Goal: Information Seeking & Learning: Learn about a topic

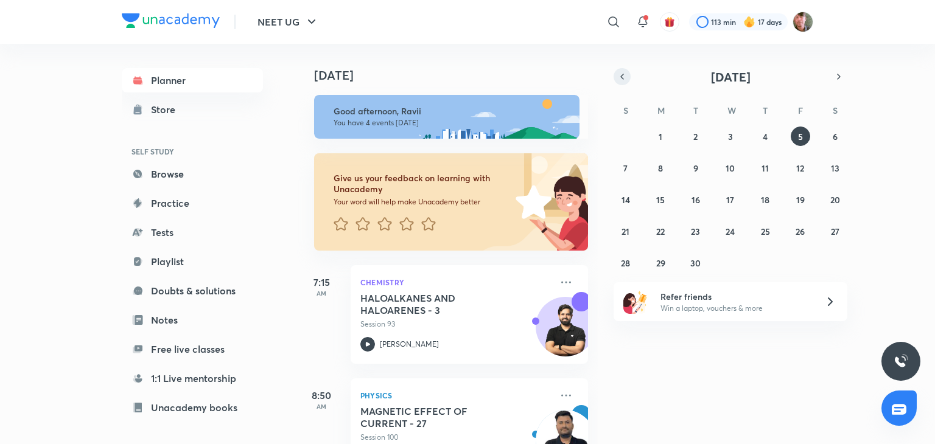
click at [622, 80] on icon "button" at bounding box center [622, 76] width 10 height 11
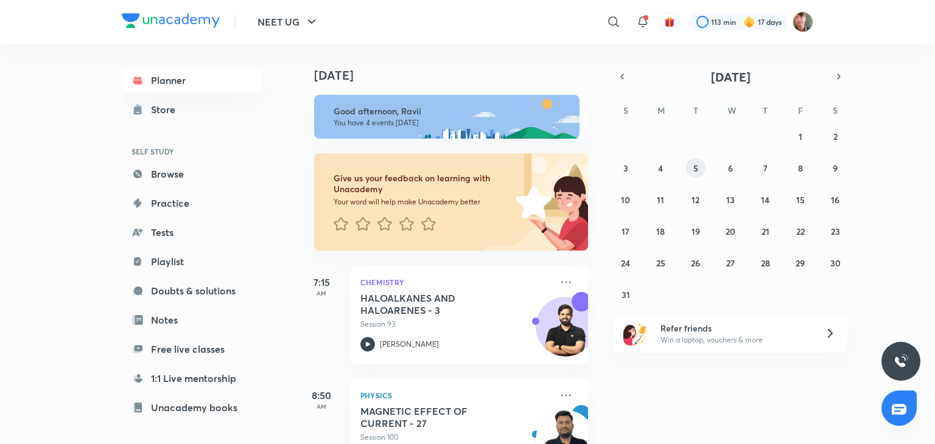
click at [696, 171] on abbr "5" at bounding box center [695, 168] width 5 height 12
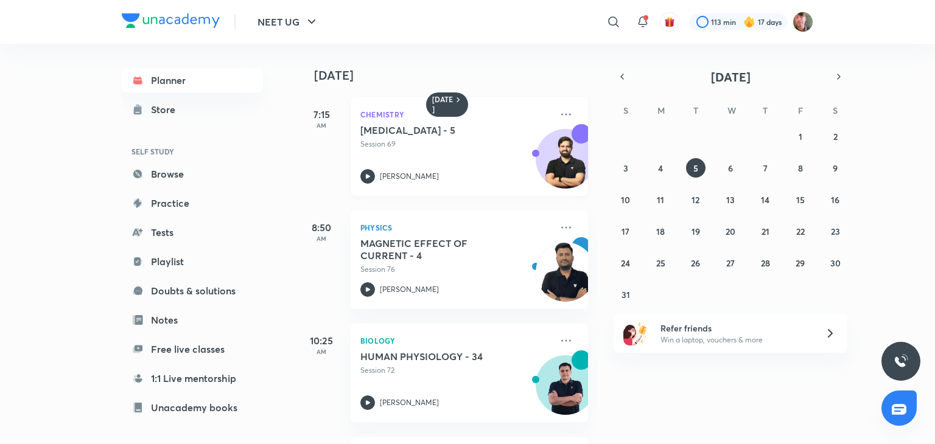
click at [365, 180] on icon at bounding box center [367, 176] width 15 height 15
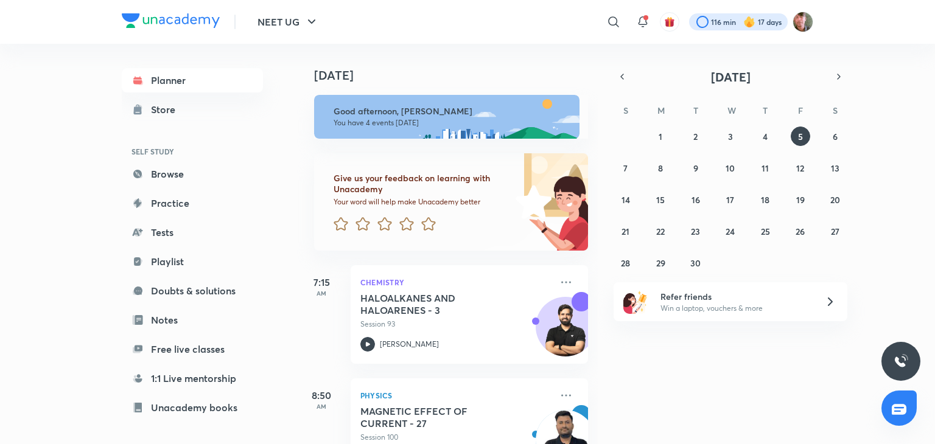
click at [725, 22] on div at bounding box center [738, 21] width 99 height 17
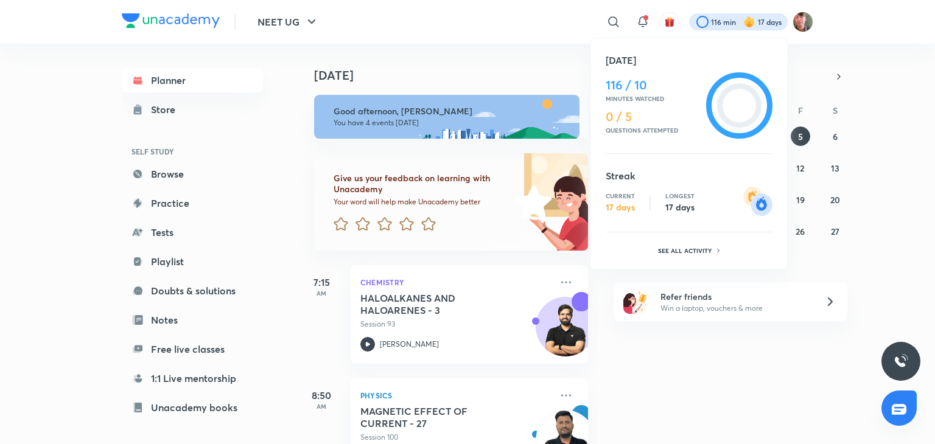
click at [560, 116] on div at bounding box center [467, 222] width 935 height 444
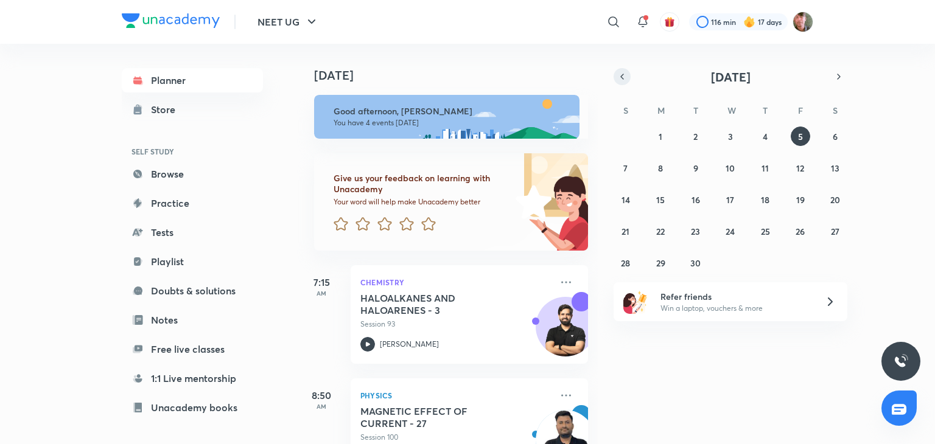
click at [625, 78] on icon "button" at bounding box center [622, 76] width 10 height 11
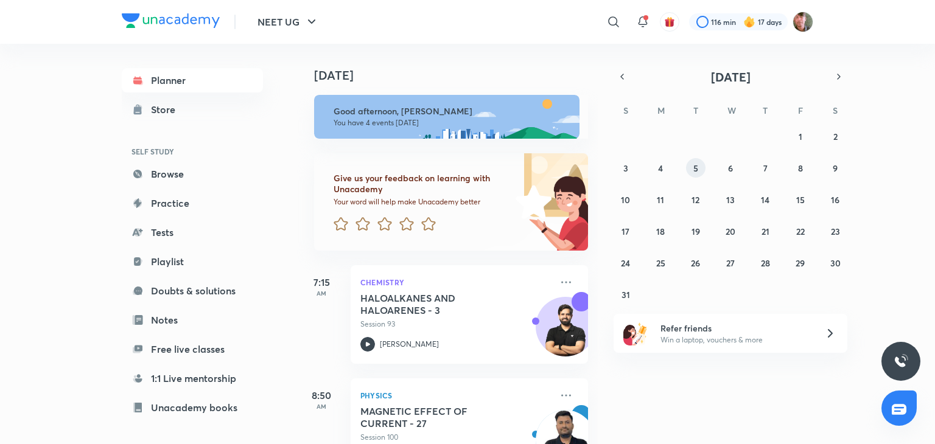
click at [689, 173] on button "5" at bounding box center [695, 167] width 19 height 19
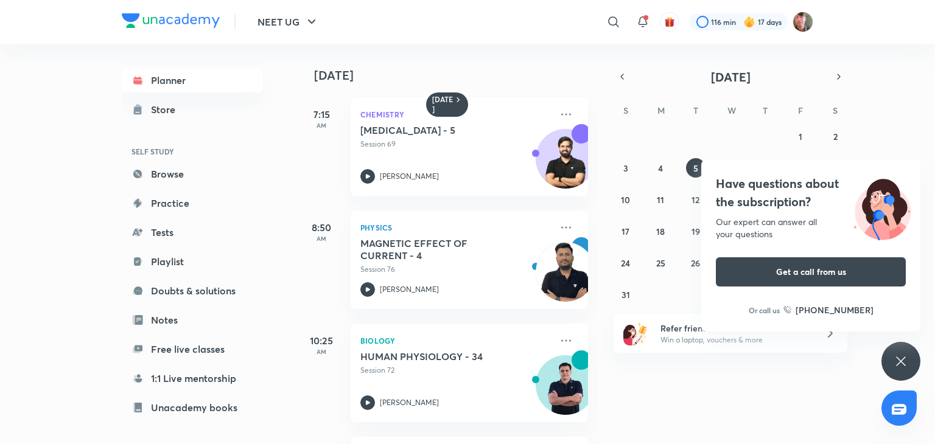
click at [624, 66] on div "5 August 7:15 AM Chemistry HYDROCARBONS - 5 Session 69 Yogender Singh 8:50 AM P…" at bounding box center [614, 244] width 635 height 400
click at [618, 81] on icon "button" at bounding box center [622, 76] width 10 height 11
click at [905, 378] on div "Have questions about the subscription? Our expert can answer all your questions…" at bounding box center [900, 361] width 39 height 39
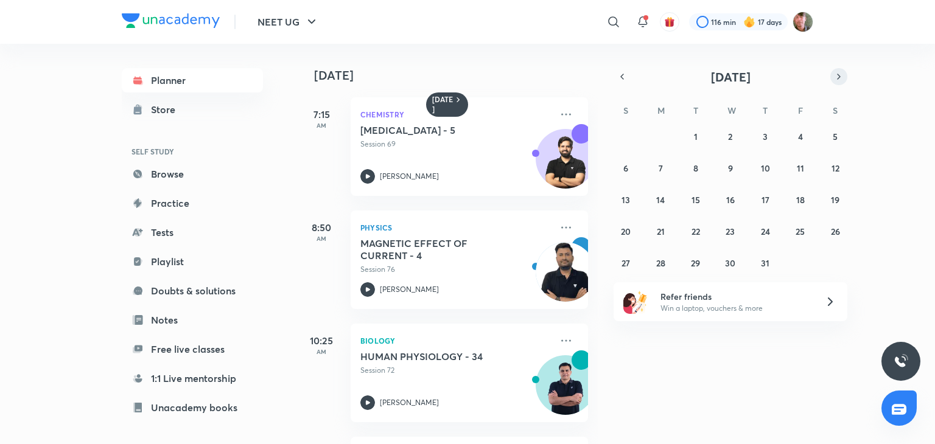
click at [835, 71] on button "button" at bounding box center [838, 76] width 17 height 17
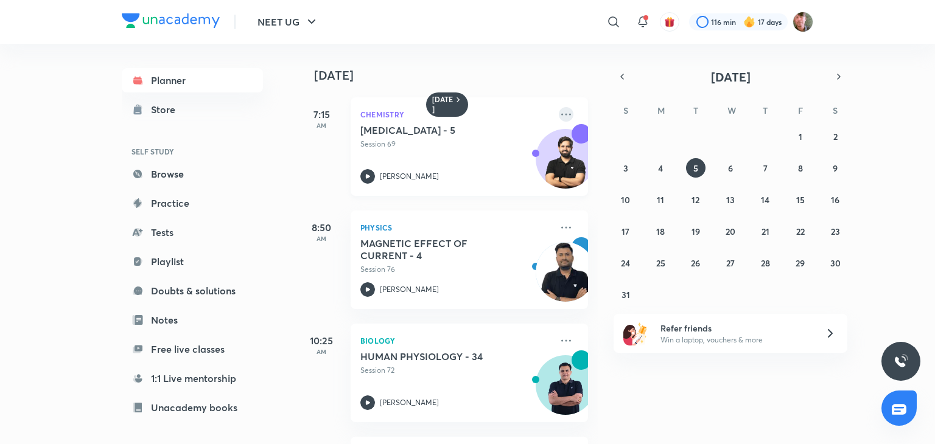
click at [559, 120] on icon at bounding box center [566, 114] width 15 height 15
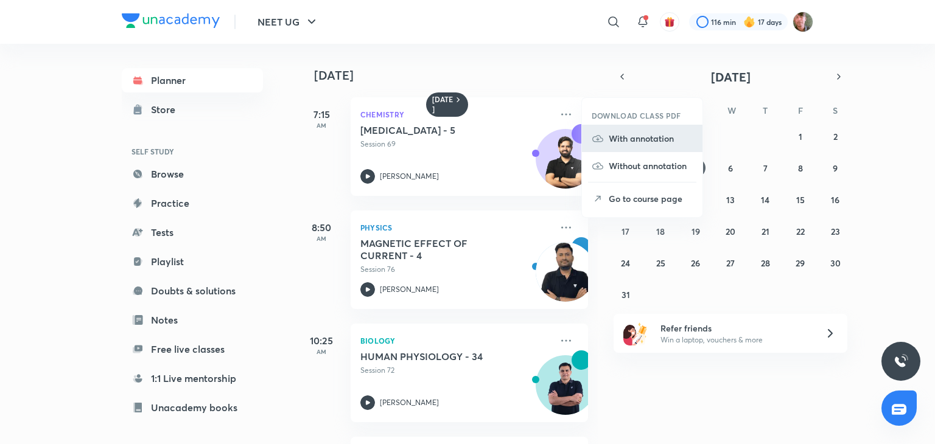
click at [636, 139] on p "With annotation" at bounding box center [650, 138] width 84 height 13
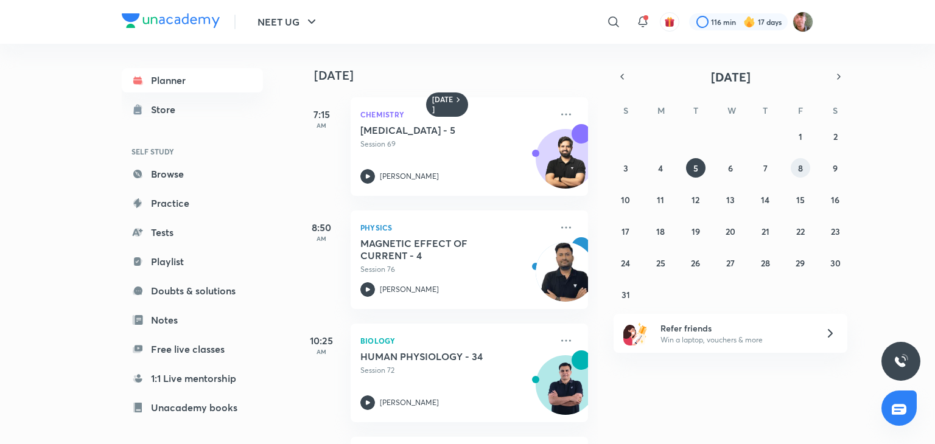
click at [800, 161] on button "8" at bounding box center [799, 167] width 19 height 19
click at [559, 112] on icon at bounding box center [566, 114] width 15 height 15
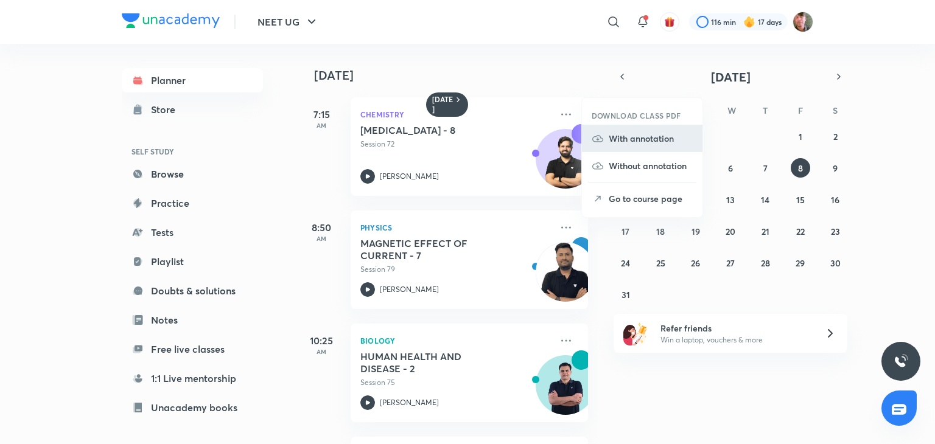
click at [622, 147] on li "With annotation" at bounding box center [642, 138] width 120 height 27
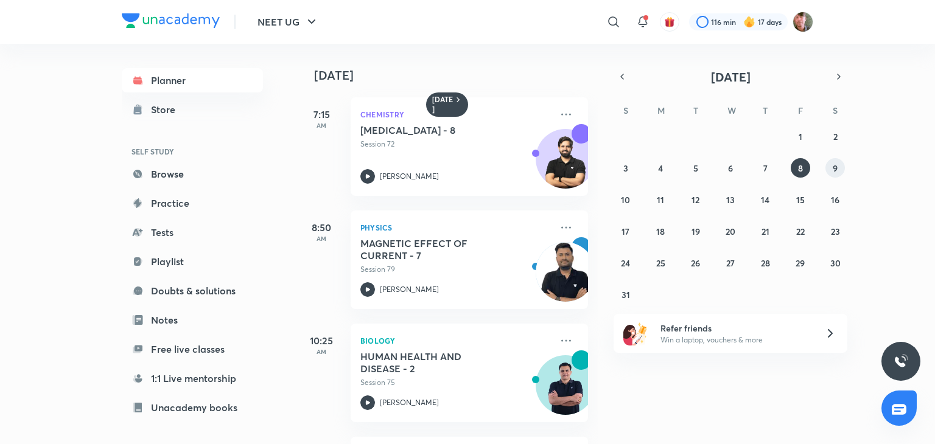
click at [835, 171] on abbr "9" at bounding box center [834, 168] width 5 height 12
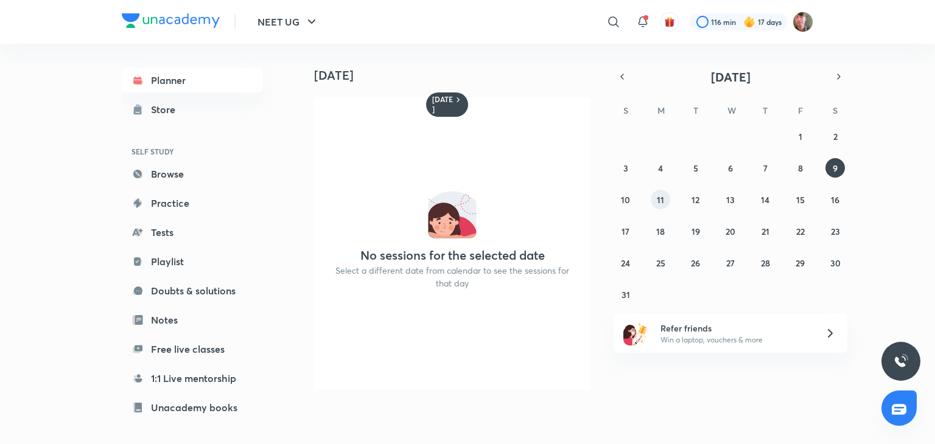
click at [662, 204] on abbr "11" at bounding box center [660, 200] width 7 height 12
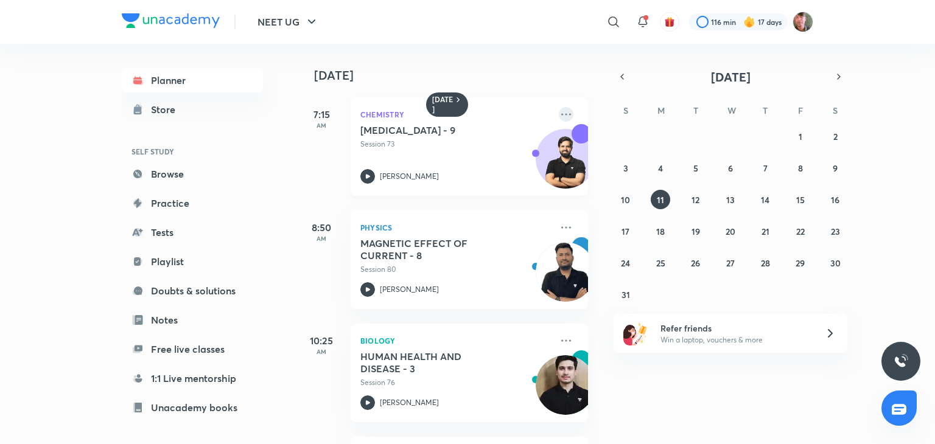
click at [559, 114] on icon at bounding box center [566, 114] width 15 height 15
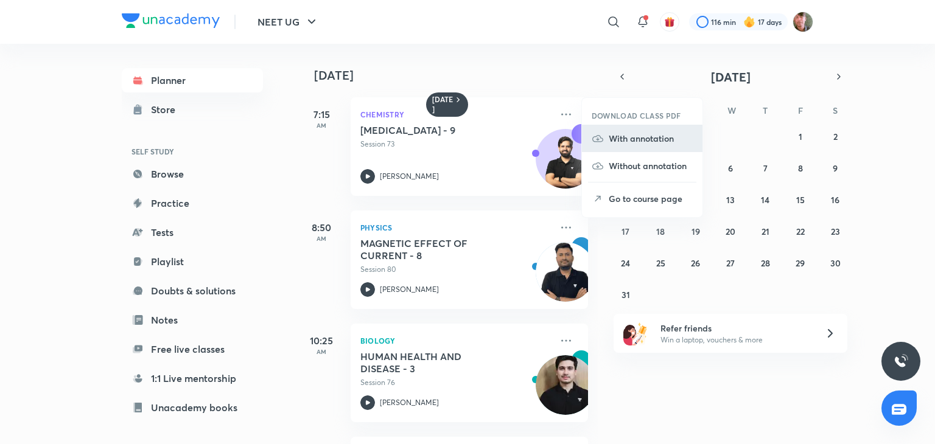
click at [635, 150] on li "With annotation" at bounding box center [642, 138] width 120 height 27
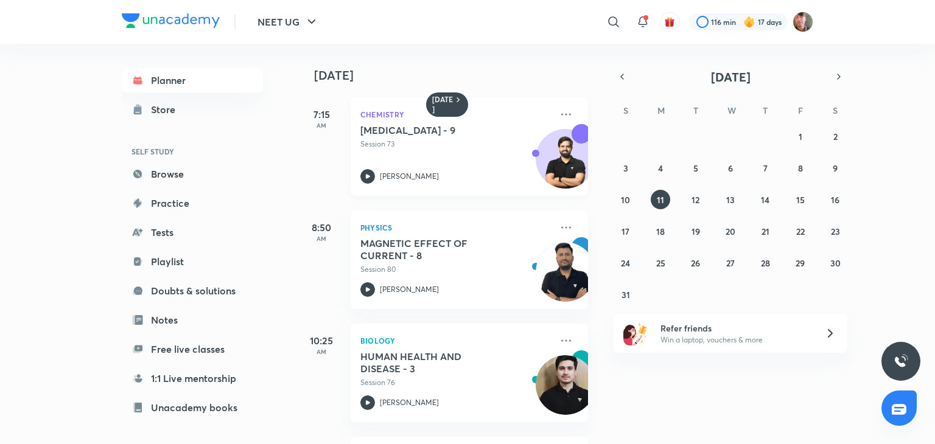
click at [366, 172] on icon at bounding box center [367, 176] width 15 height 15
